Goal: Transaction & Acquisition: Subscribe to service/newsletter

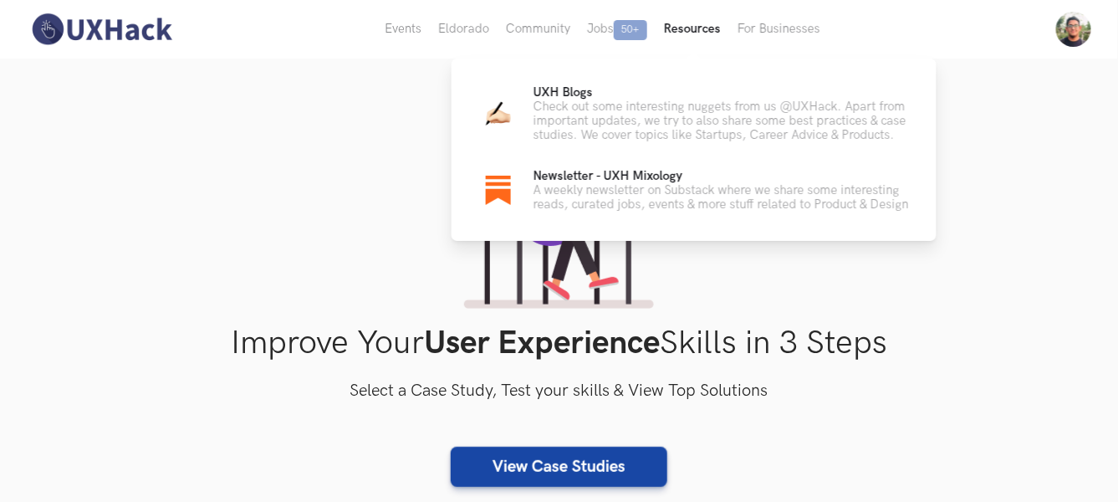
click at [683, 33] on button "Resources" at bounding box center [692, 29] width 74 height 59
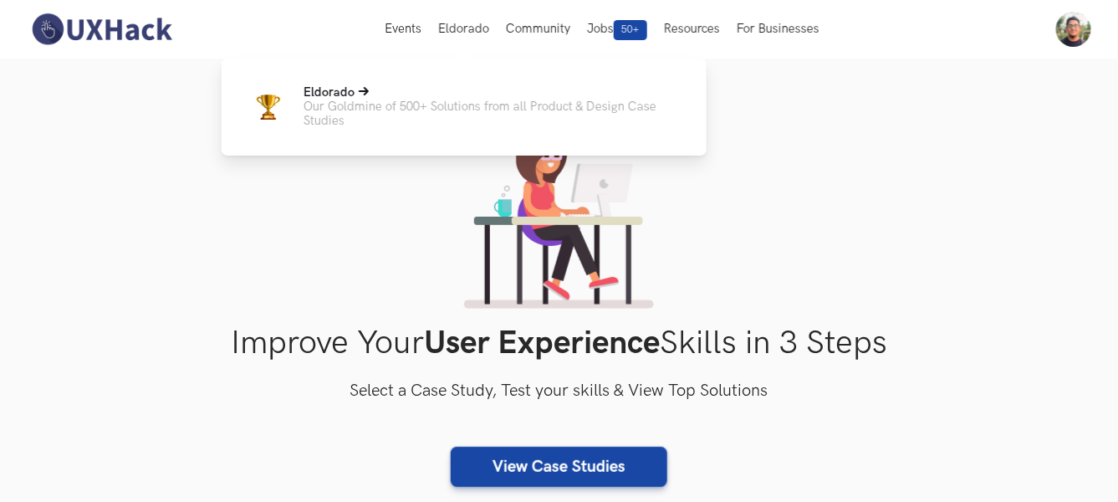
click at [502, 115] on p "Our Goldmine of 500+ Solutions from all Product & Design Case Studies" at bounding box center [491, 113] width 376 height 28
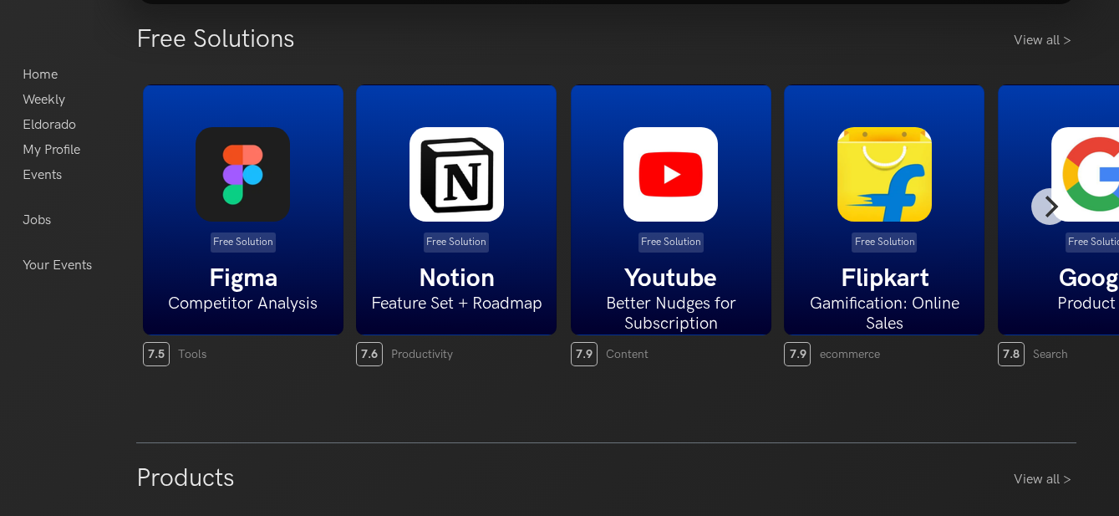
scroll to position [464, 0]
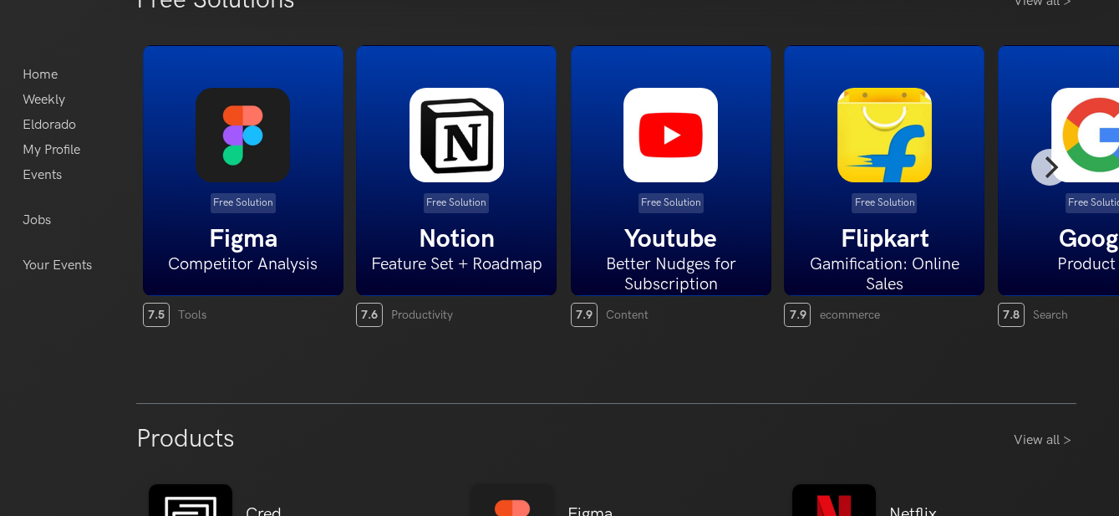
click at [262, 242] on h5 "Figma" at bounding box center [243, 239] width 199 height 30
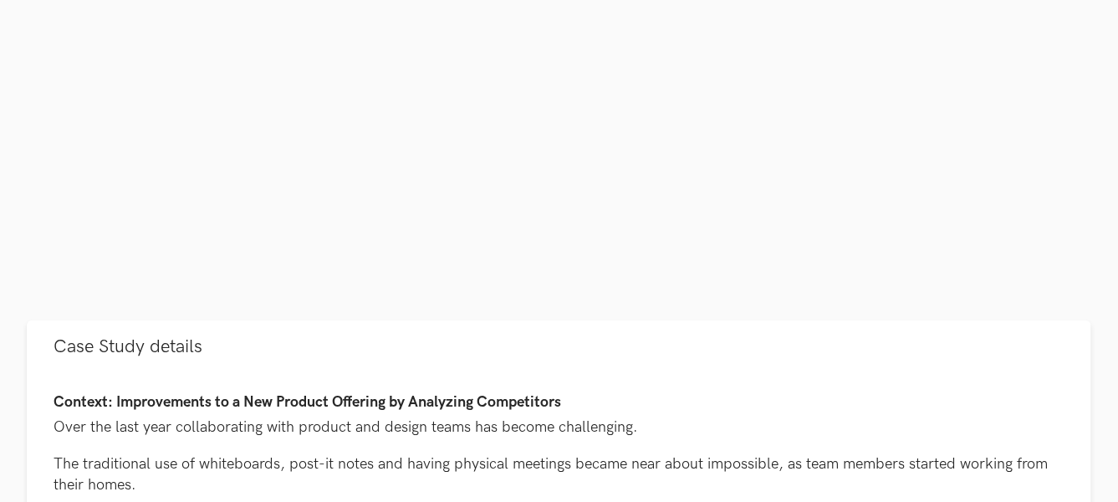
scroll to position [579, 0]
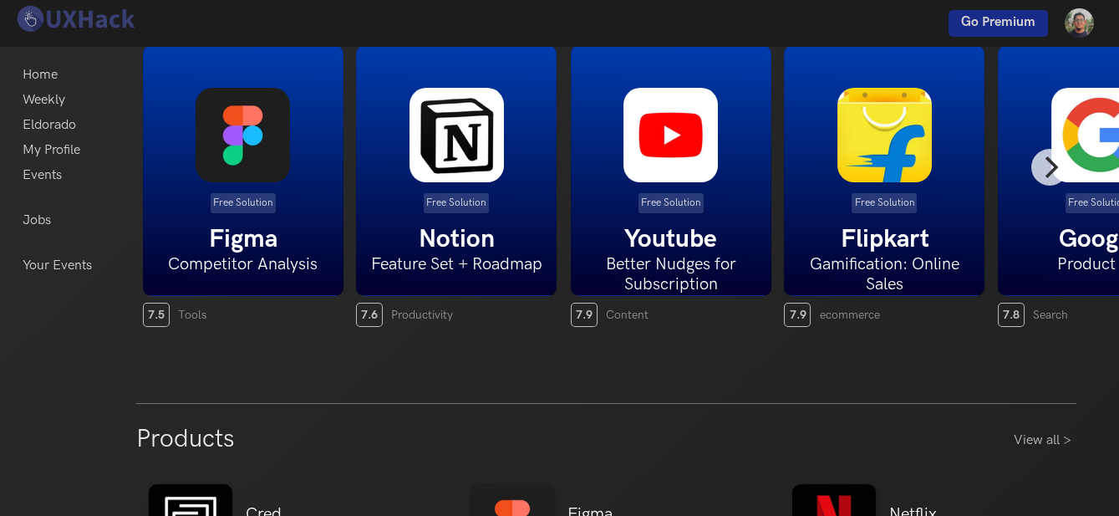
click at [669, 125] on img at bounding box center [671, 135] width 94 height 94
click at [617, 303] on p "7.9 Content" at bounding box center [671, 315] width 201 height 24
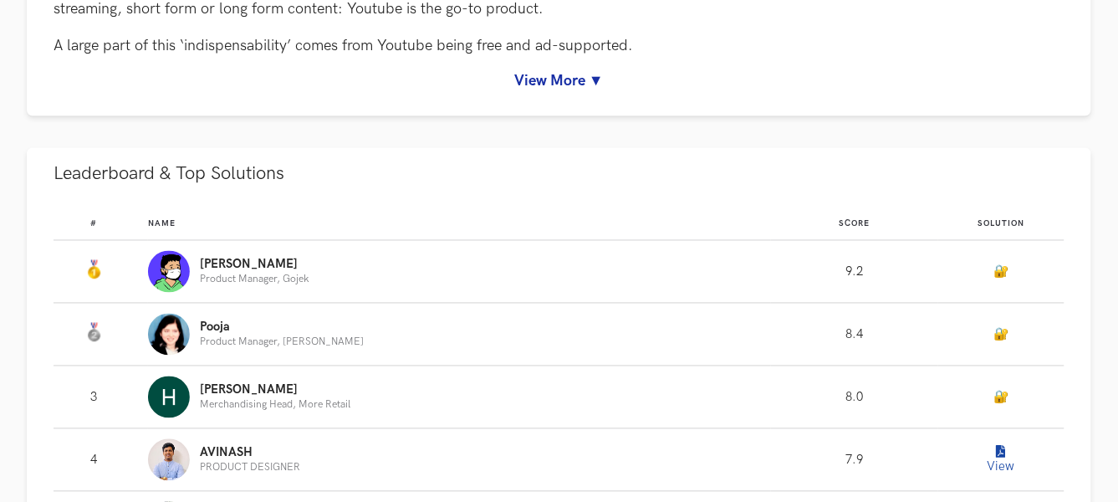
scroll to position [926, 0]
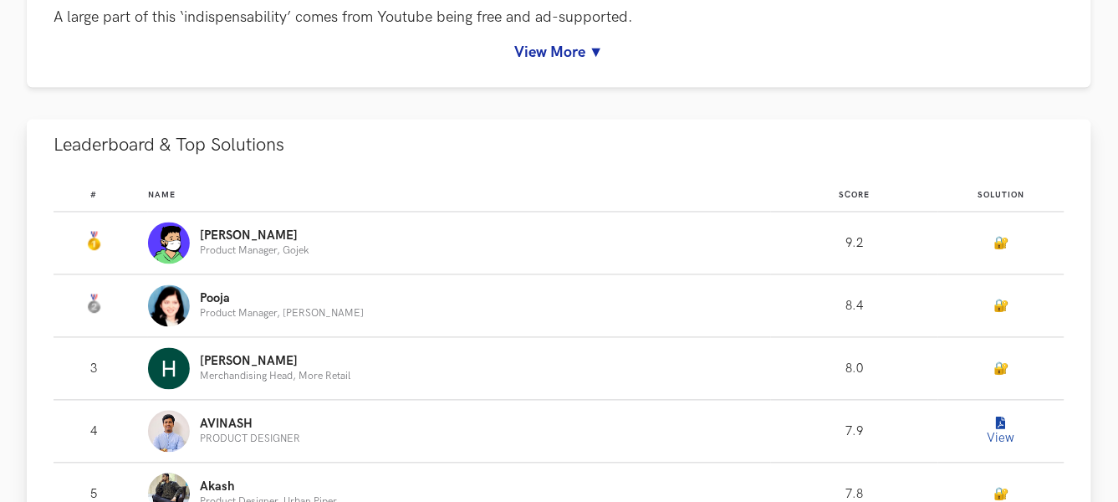
click at [1004, 424] on button "View" at bounding box center [1000, 431] width 33 height 33
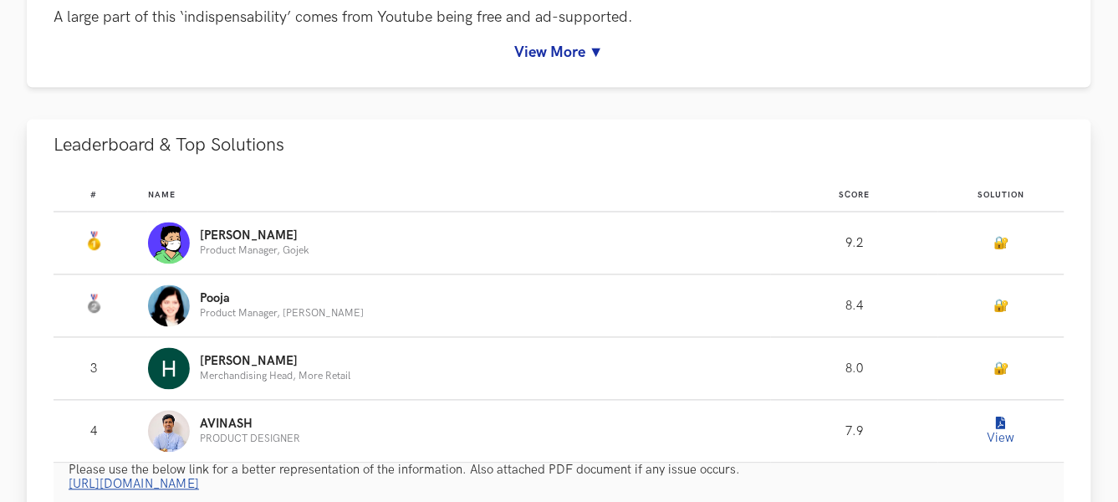
click at [992, 433] on button "View" at bounding box center [1000, 431] width 33 height 33
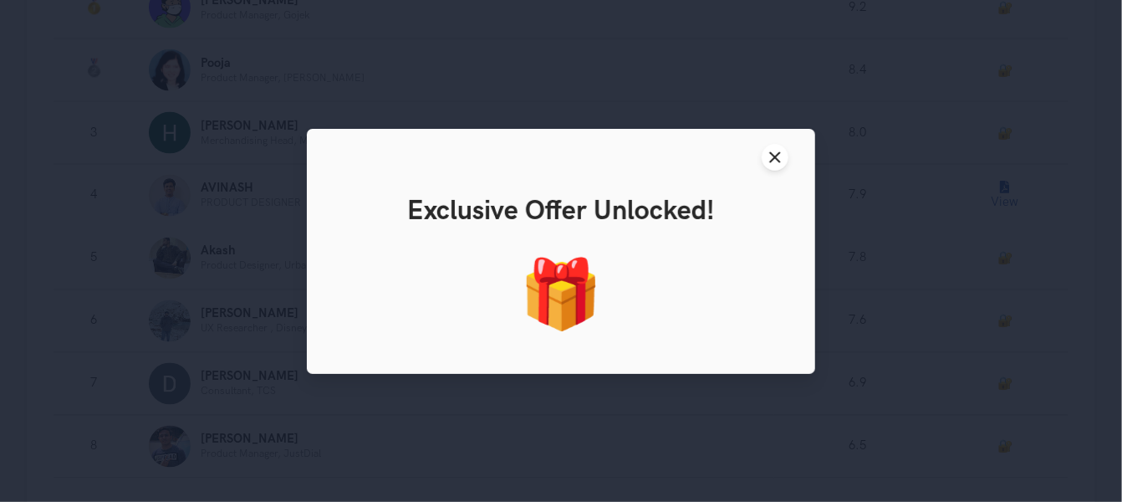
scroll to position [1207, 0]
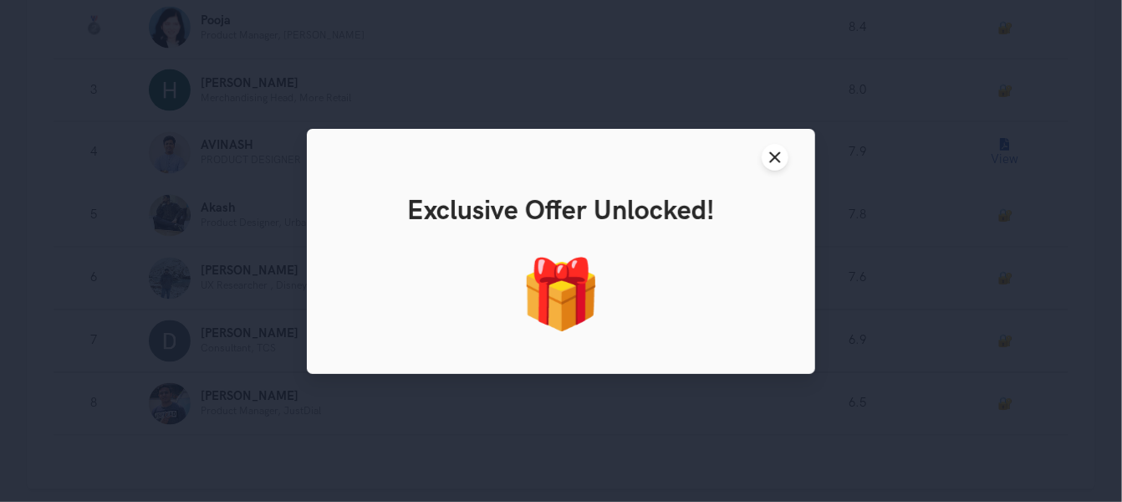
click at [492, 254] on div "🎁" at bounding box center [561, 295] width 478 height 82
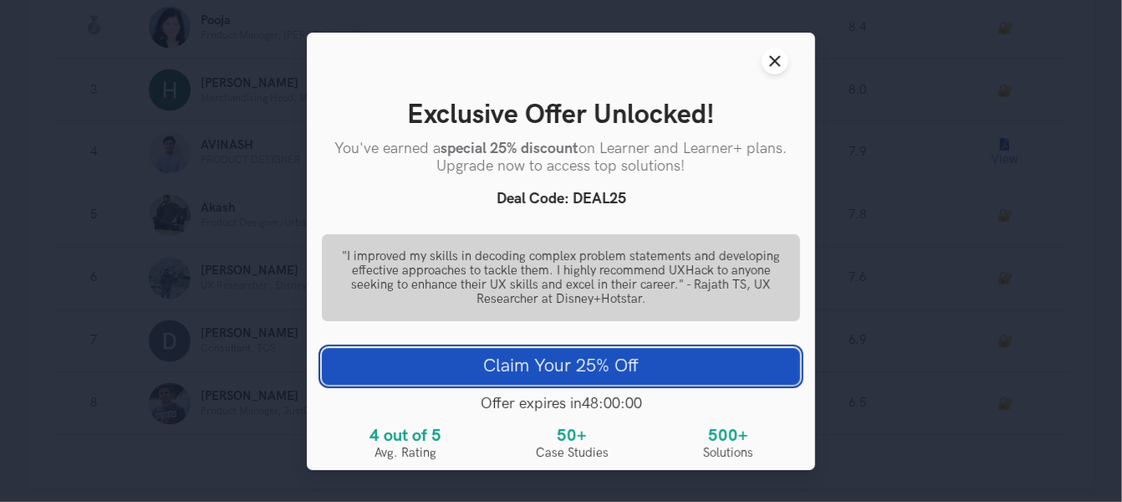
click at [612, 364] on button "Claim Your 25% Off" at bounding box center [561, 365] width 478 height 37
click at [609, 383] on button "Claim Your 25% Off" at bounding box center [561, 365] width 478 height 37
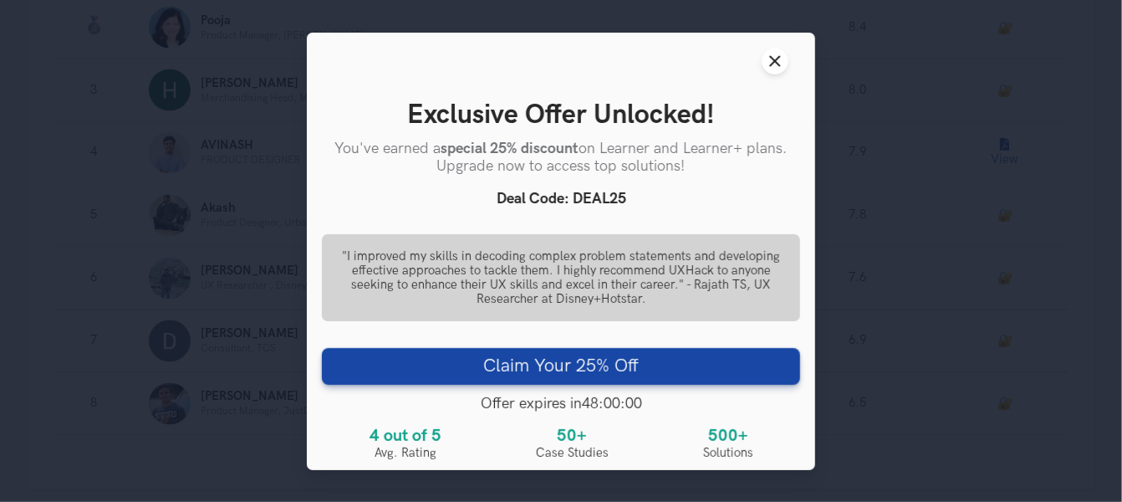
click at [788, 59] on header "Close modal window" at bounding box center [561, 61] width 508 height 57
click at [779, 59] on icon "Close modal window" at bounding box center [774, 60] width 13 height 13
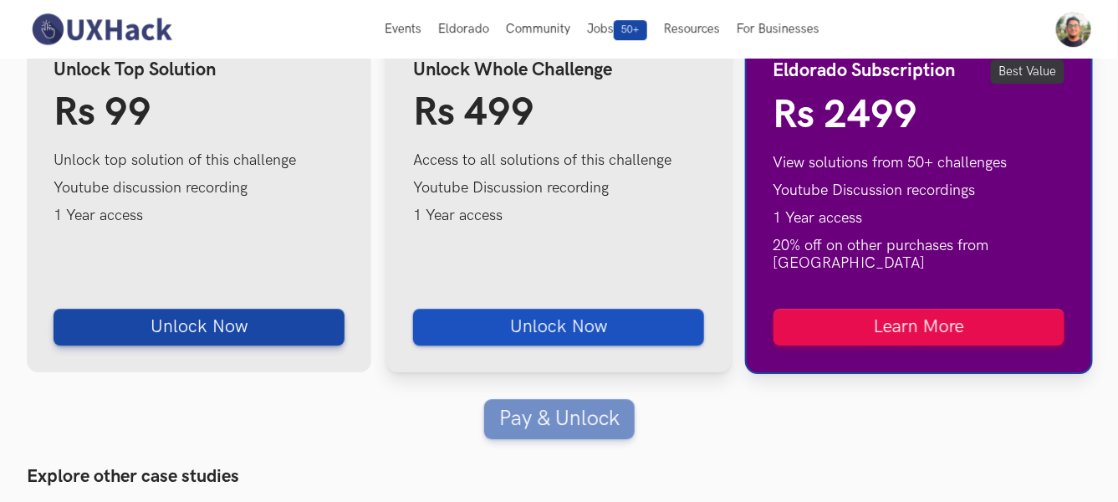
scroll to position [1672, 0]
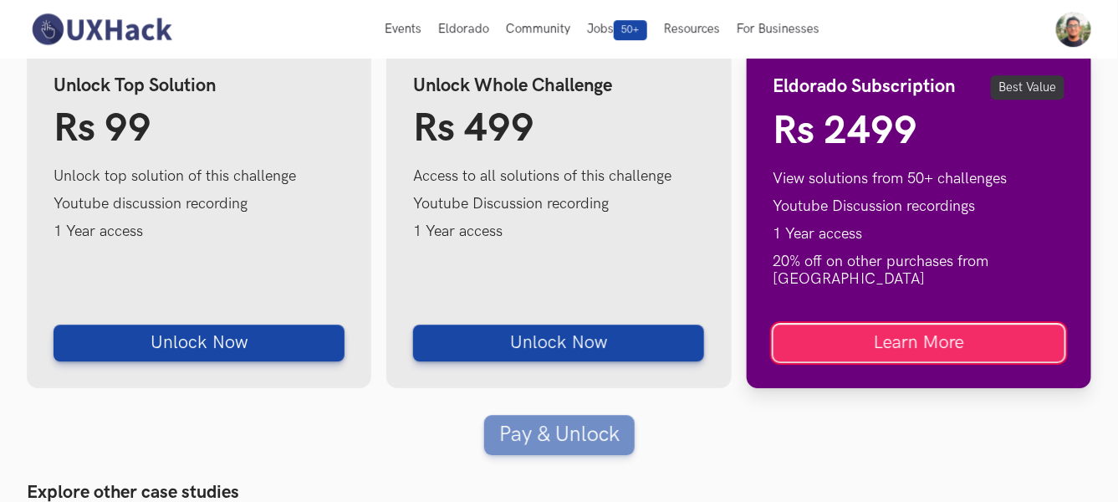
click at [820, 324] on link "Learn More" at bounding box center [918, 342] width 291 height 37
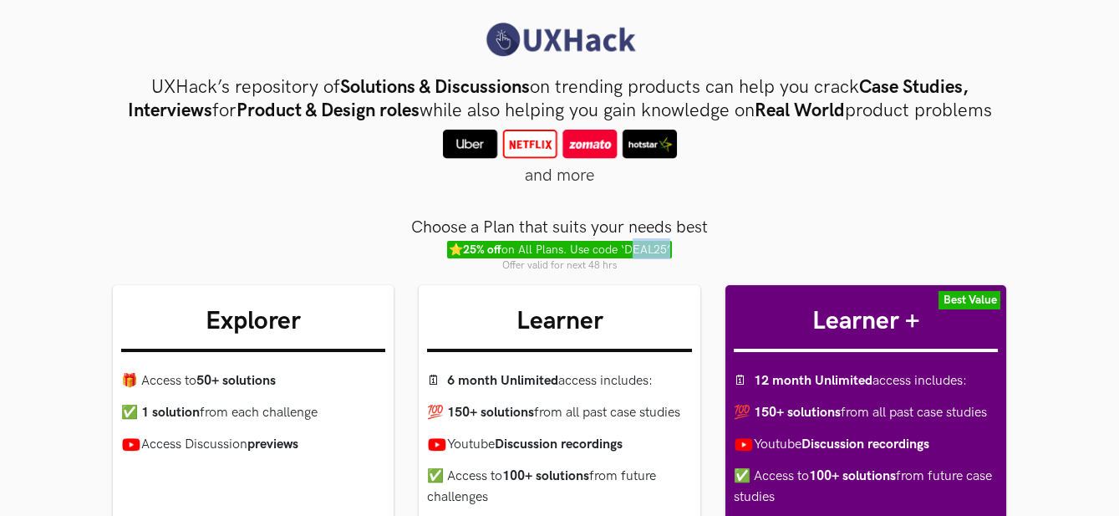
drag, startPoint x: 626, startPoint y: 267, endPoint x: 668, endPoint y: 274, distance: 42.5
click at [668, 258] on span "⭐ 25% off on All Plans. Use code ‘DEAL25’" at bounding box center [559, 250] width 225 height 18
copy span "DEAL25"
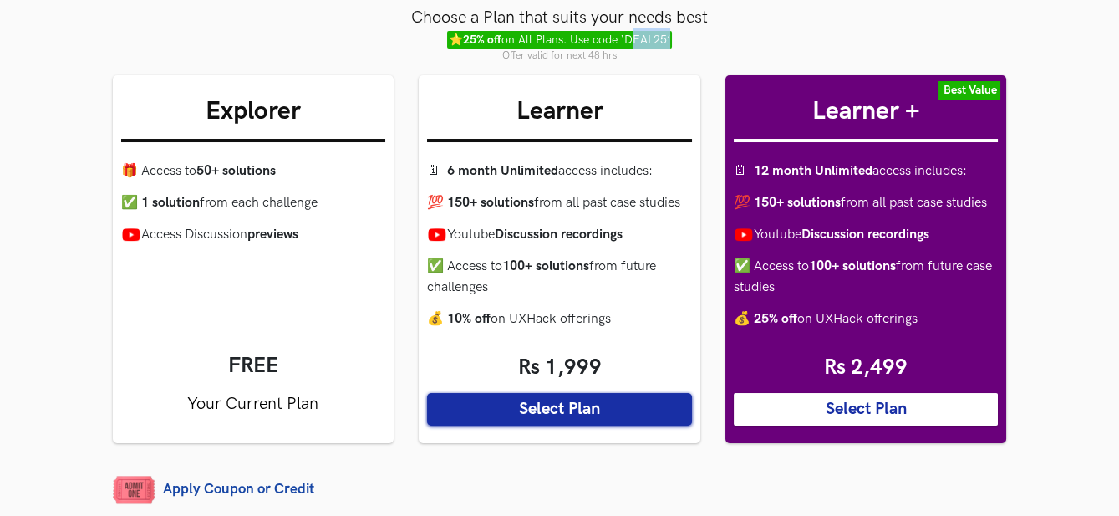
scroll to position [278, 0]
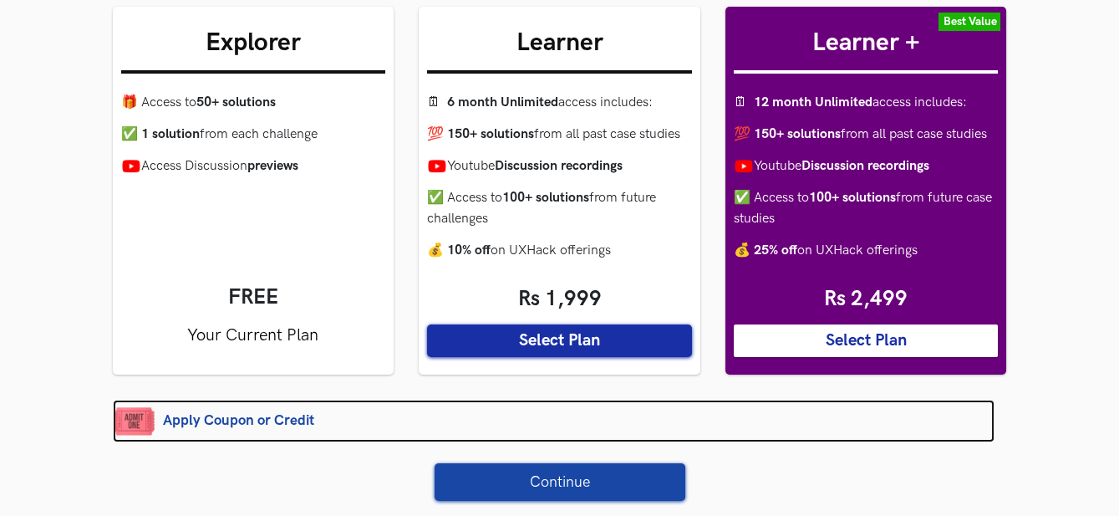
click at [273, 442] on link "Apply Coupon or Credit" at bounding box center [554, 421] width 882 height 43
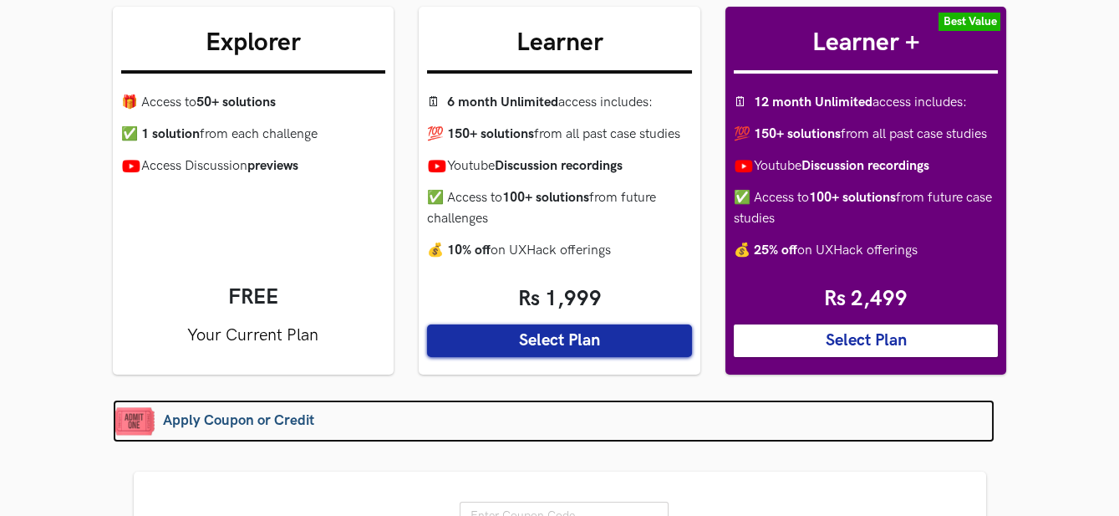
scroll to position [557, 0]
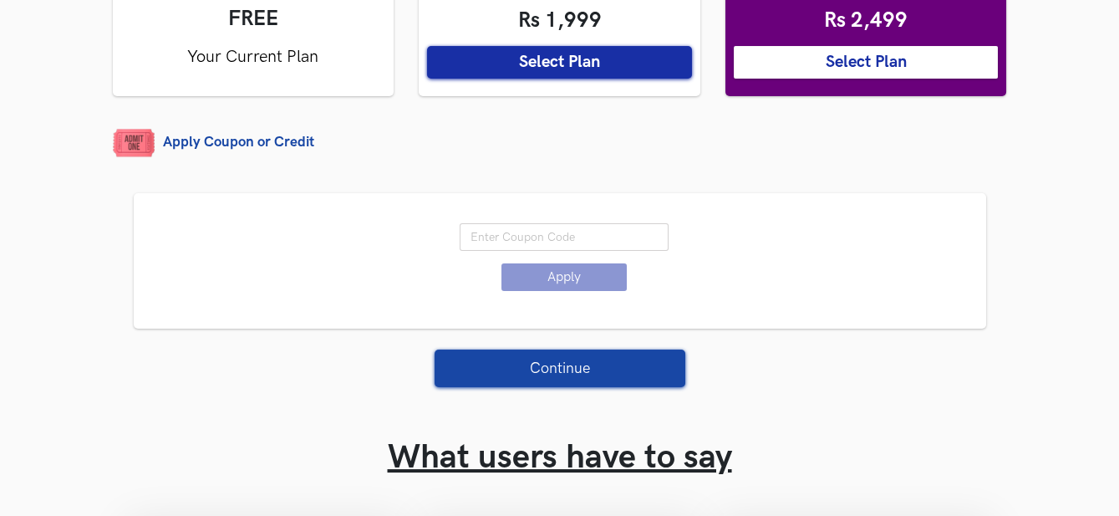
click at [541, 232] on li "Please select a plan first Apply Coupon applied. 25% off on All Plans Remove" at bounding box center [564, 250] width 819 height 98
click at [538, 251] on input "text" at bounding box center [564, 237] width 209 height 28
paste input "DEAL25"
type input "DEAL25"
click at [553, 291] on button "Apply" at bounding box center [564, 277] width 125 height 28
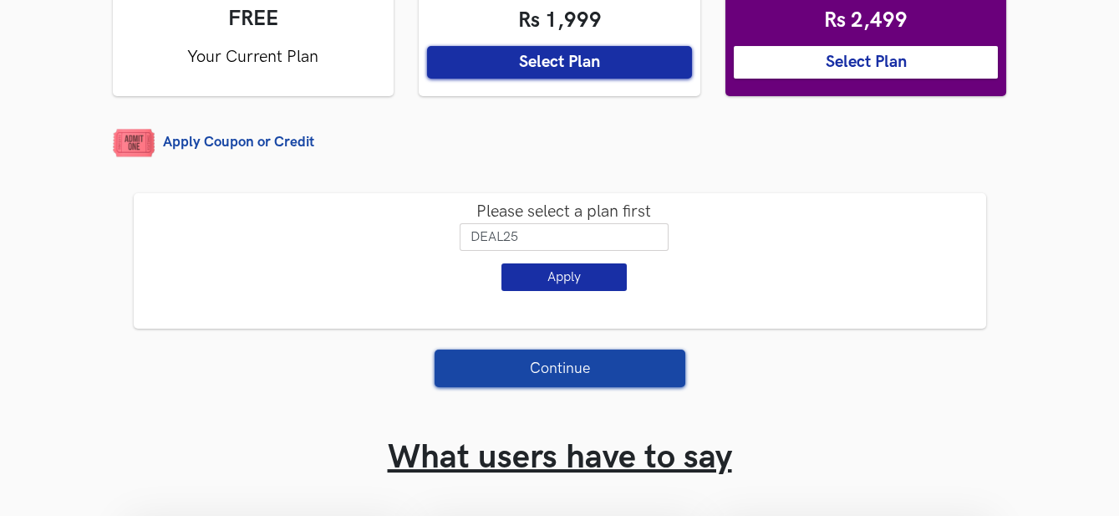
click at [849, 79] on button "Select Plan" at bounding box center [866, 62] width 265 height 33
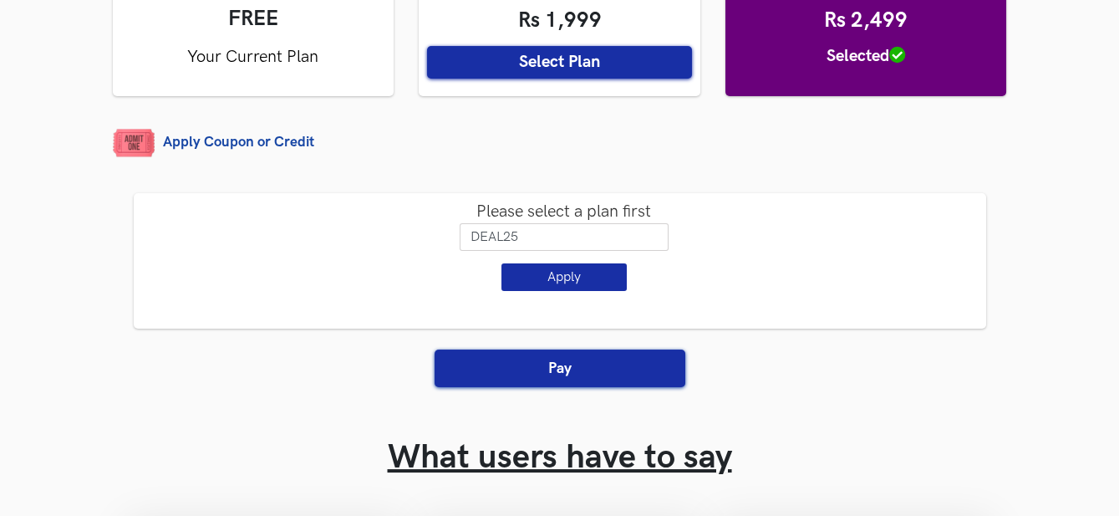
click at [594, 291] on button "Apply" at bounding box center [564, 277] width 125 height 28
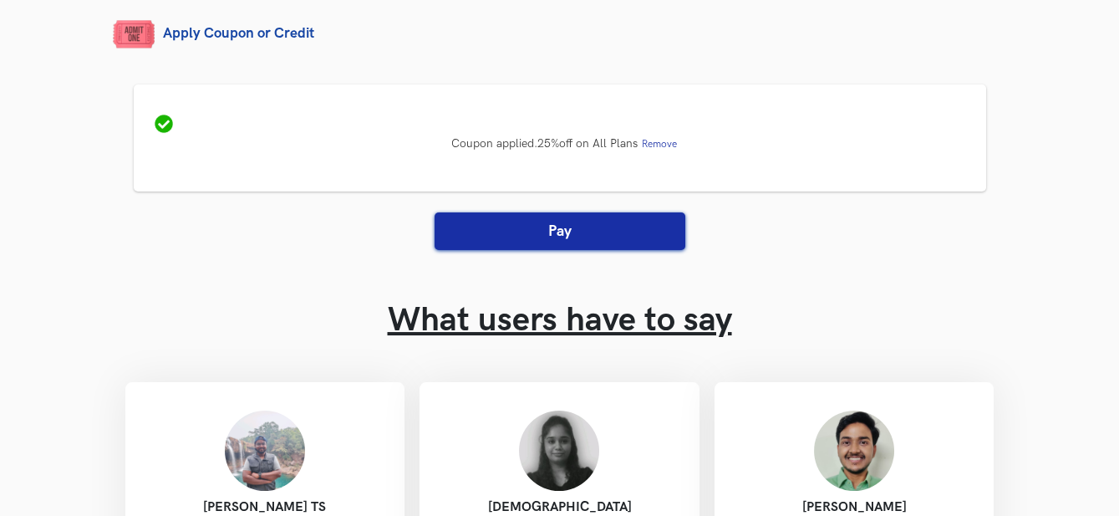
scroll to position [371, 0]
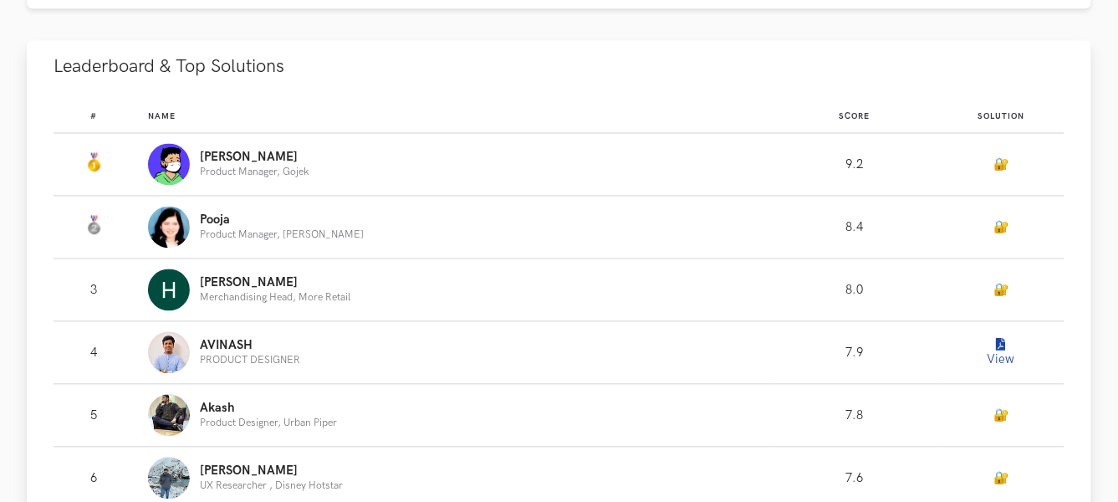
scroll to position [1022, 0]
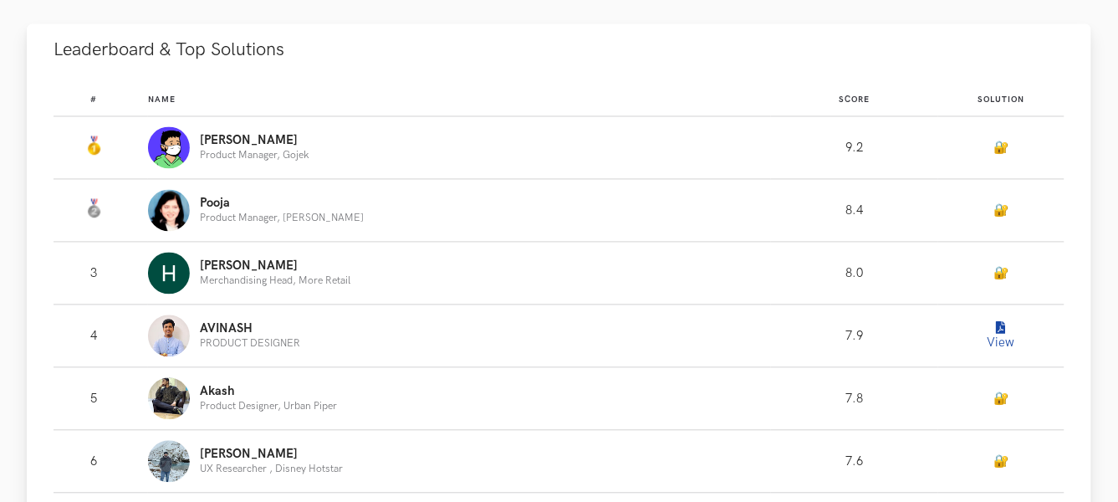
click at [991, 321] on button "View" at bounding box center [1000, 335] width 33 height 33
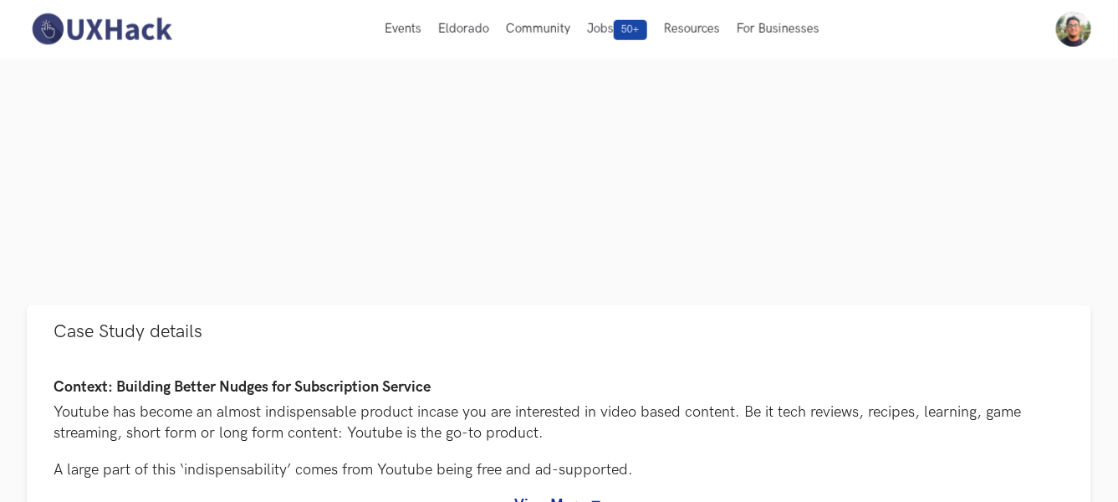
scroll to position [371, 0]
